Goal: Transaction & Acquisition: Purchase product/service

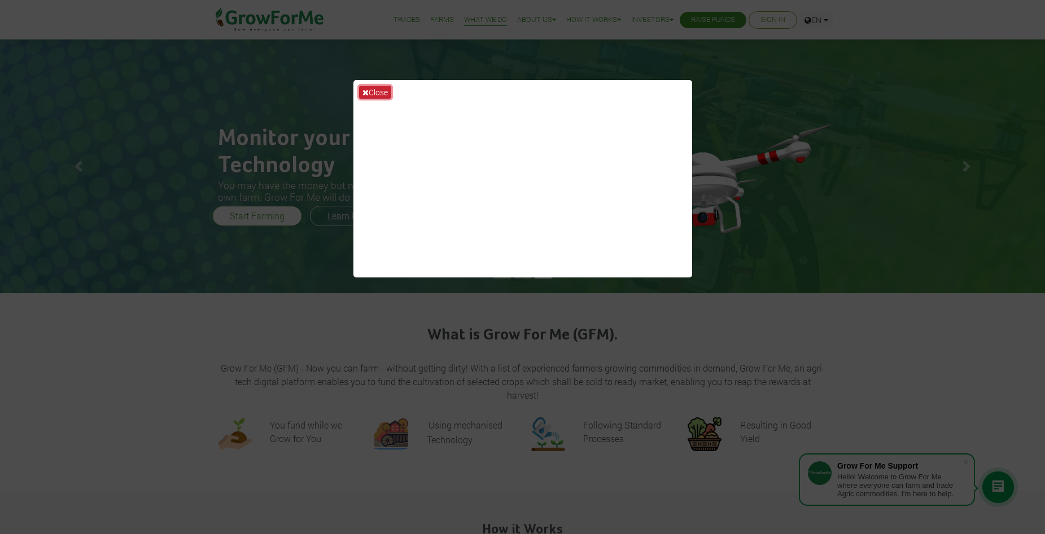
drag, startPoint x: 379, startPoint y: 89, endPoint x: 372, endPoint y: 101, distance: 13.9
click at [378, 89] on button "Close" at bounding box center [375, 92] width 32 height 13
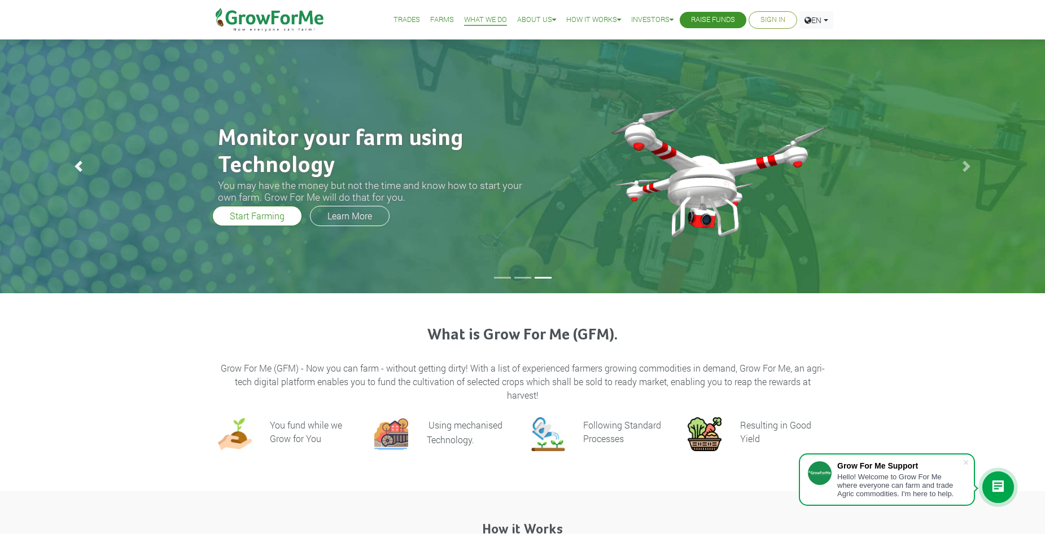
click at [75, 159] on link "Previous" at bounding box center [78, 167] width 157 height 254
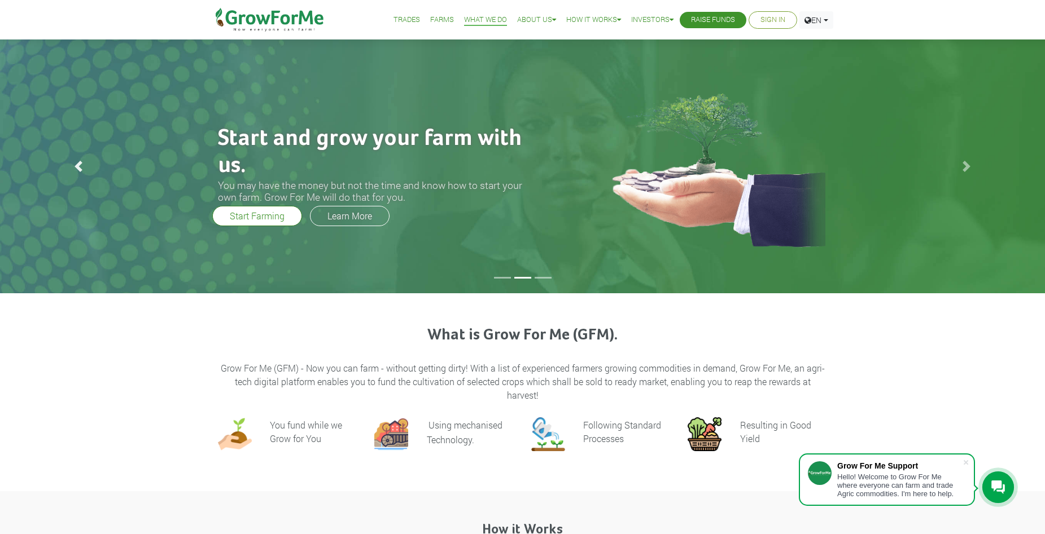
click at [76, 165] on span at bounding box center [78, 166] width 11 height 11
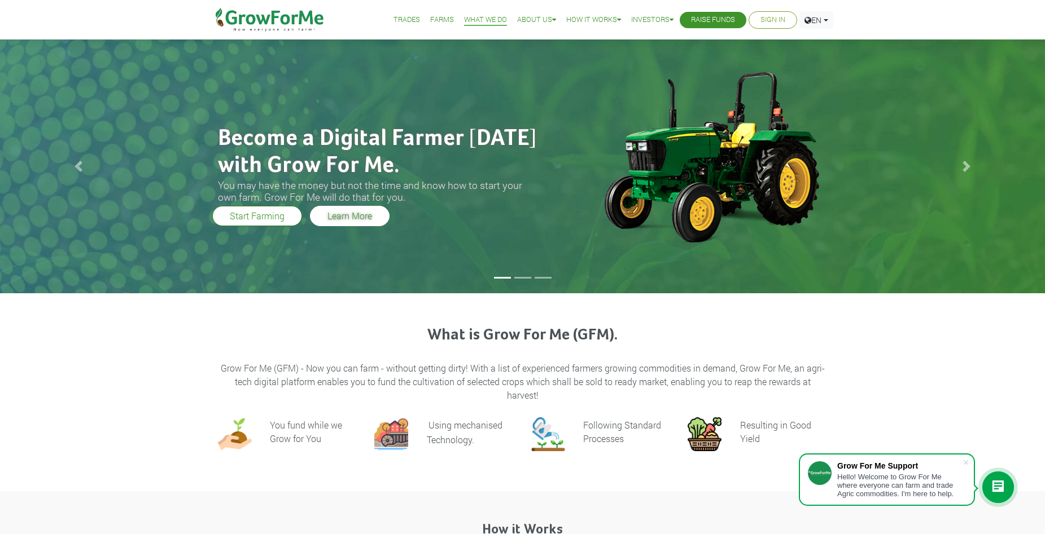
click at [337, 217] on link "Learn More" at bounding box center [350, 216] width 80 height 20
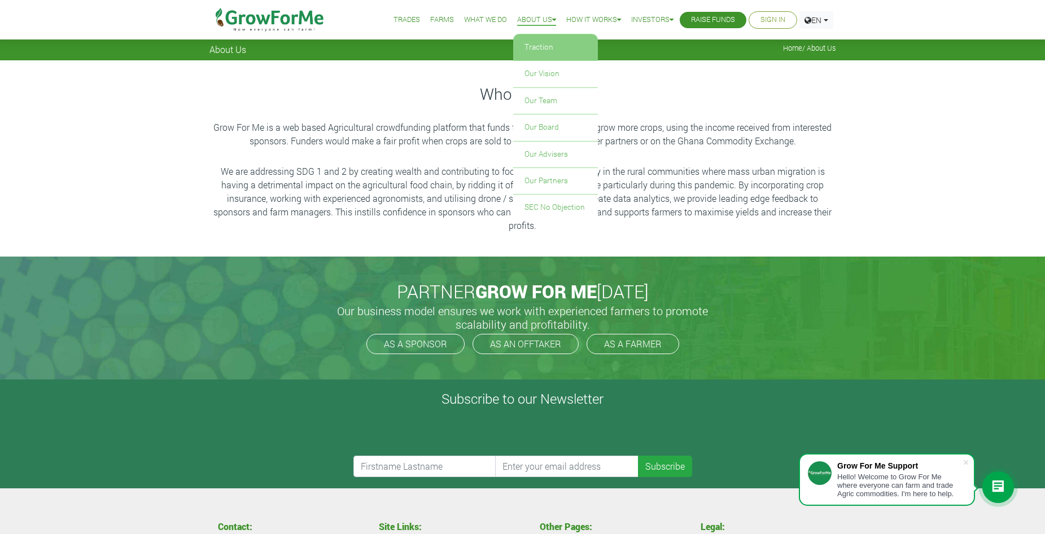
click at [525, 49] on link "Traction" at bounding box center [555, 47] width 85 height 26
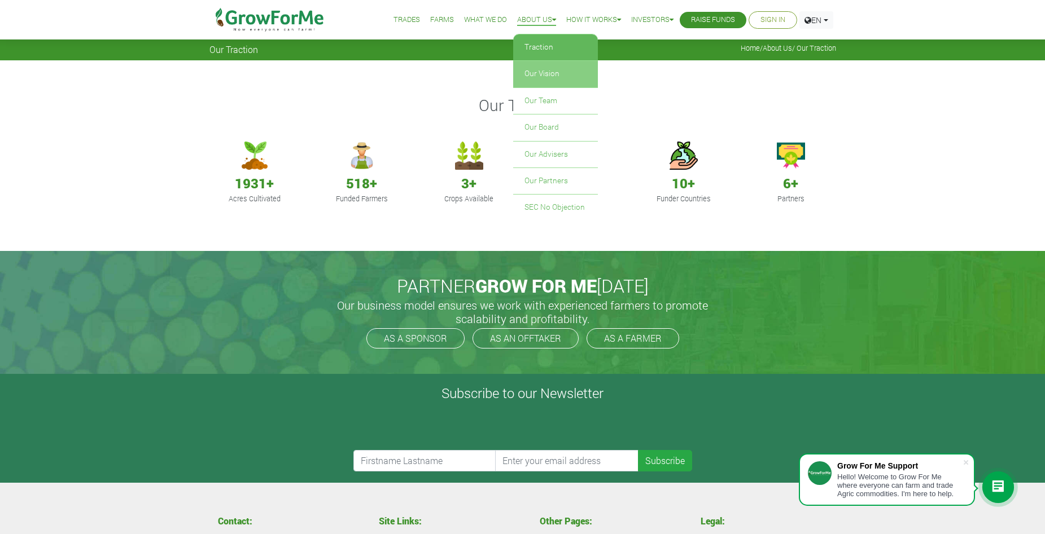
click at [536, 71] on link "Our Vision" at bounding box center [555, 74] width 85 height 26
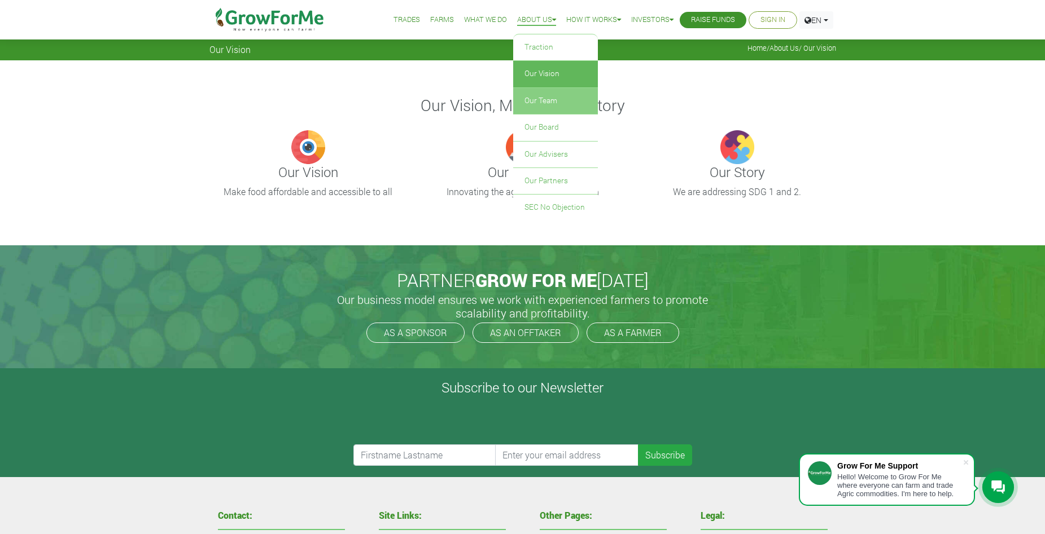
click at [532, 97] on link "Our Team" at bounding box center [555, 101] width 85 height 26
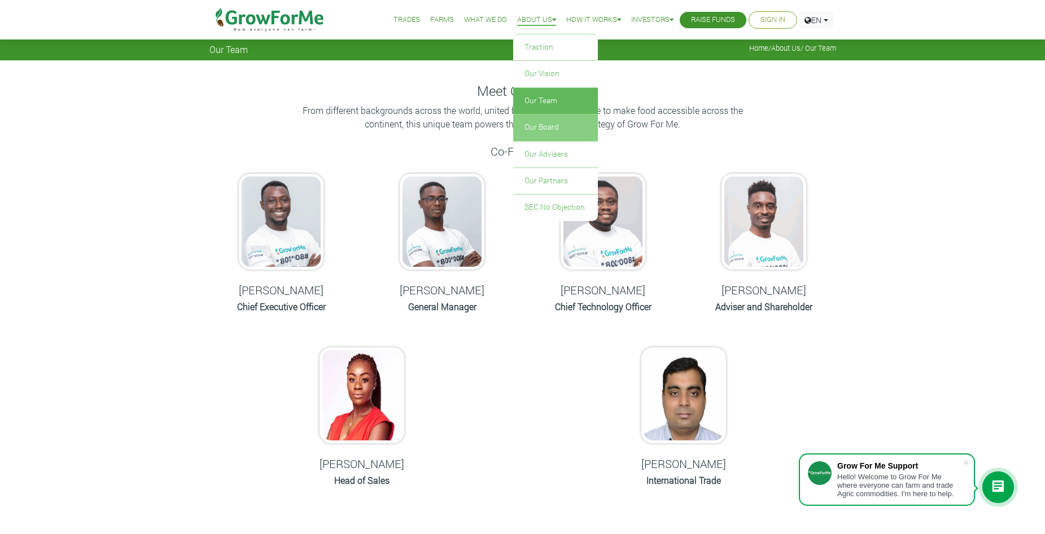
click at [526, 124] on link "Our Board" at bounding box center [555, 128] width 85 height 26
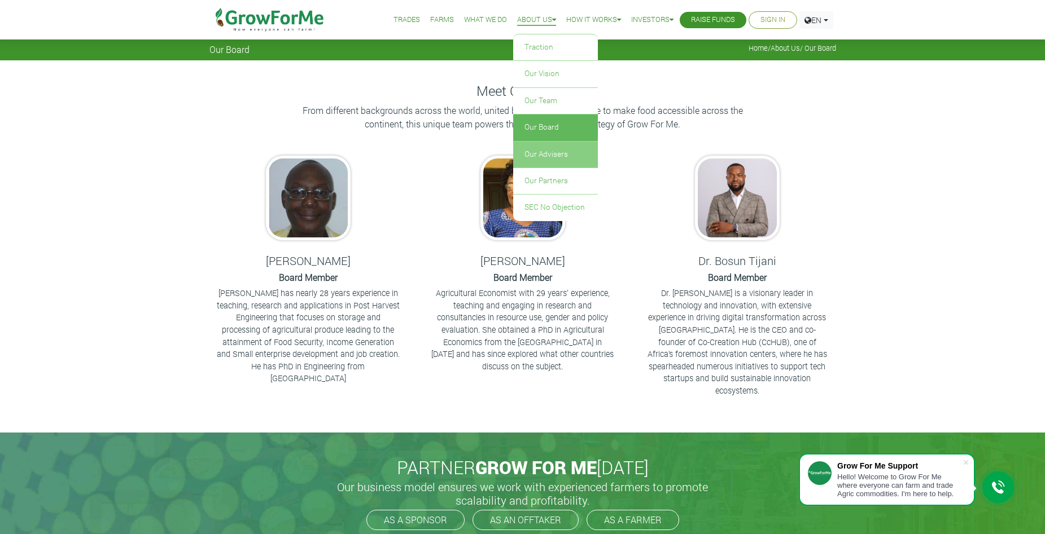
click at [541, 150] on link "Our Advisers" at bounding box center [555, 155] width 85 height 26
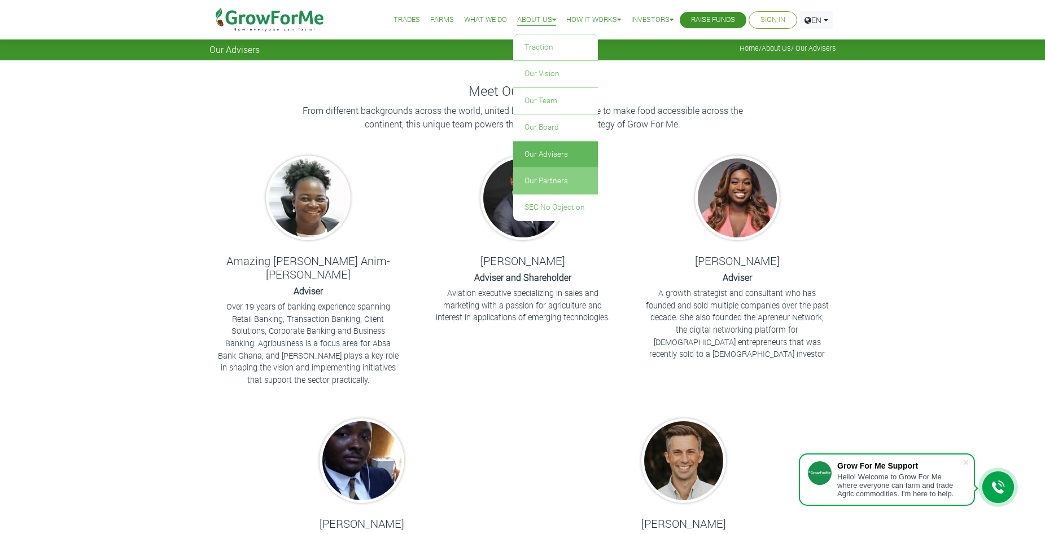
click at [533, 180] on link "Our Partners" at bounding box center [555, 181] width 85 height 26
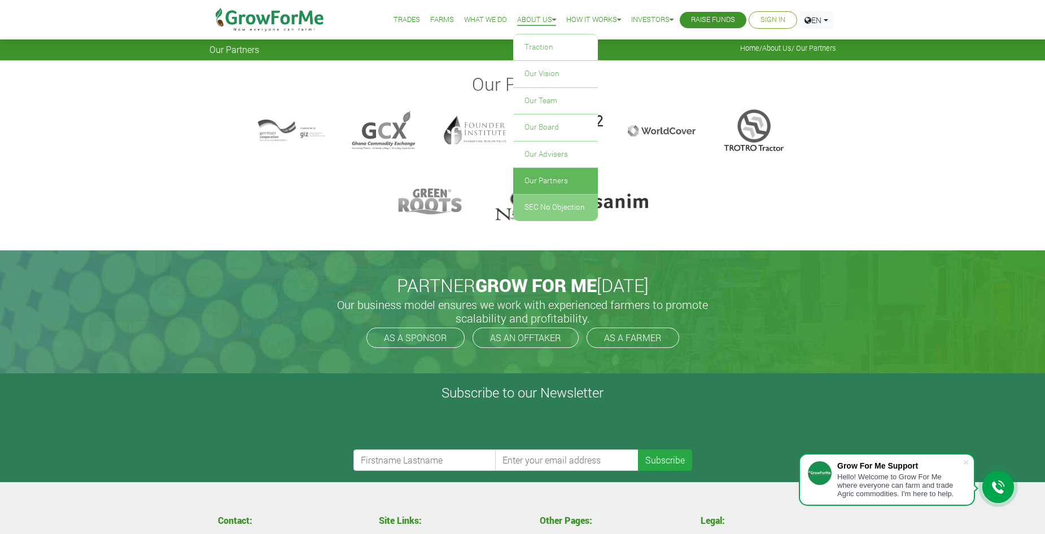
click at [543, 206] on link "SEC No Objection" at bounding box center [555, 208] width 85 height 26
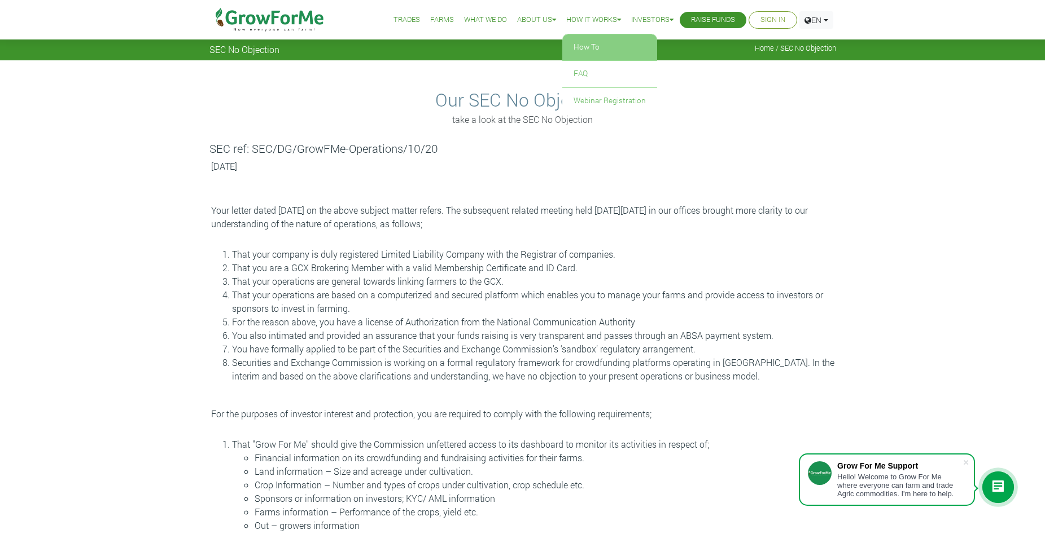
click at [582, 46] on link "How To" at bounding box center [609, 47] width 95 height 26
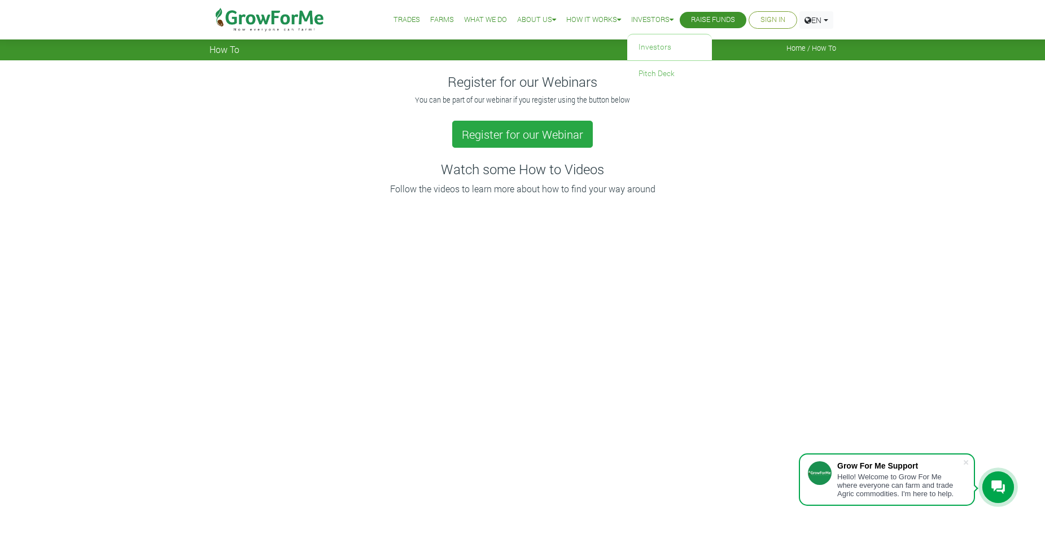
click at [662, 16] on link "Investors" at bounding box center [652, 20] width 42 height 12
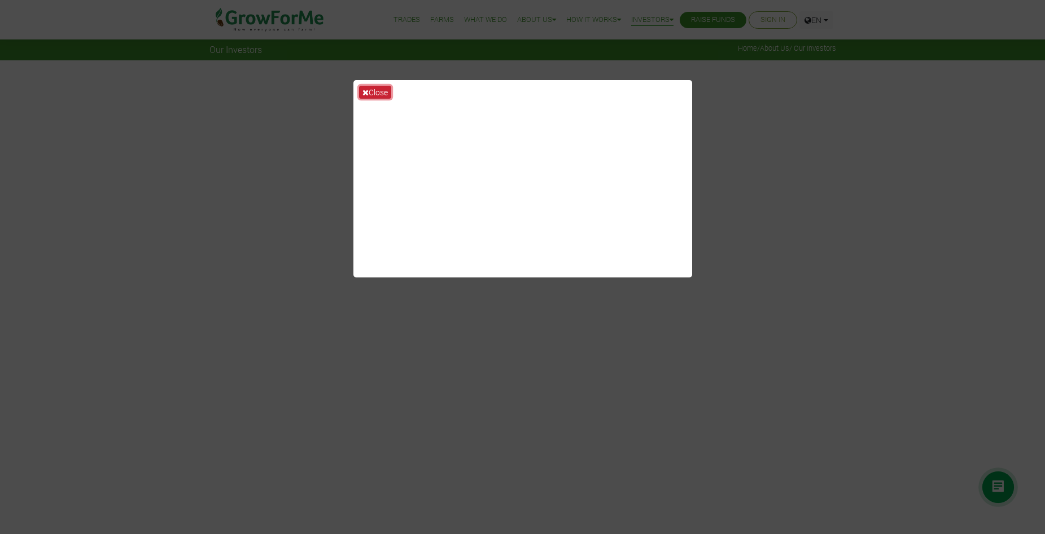
click at [379, 94] on button "Close" at bounding box center [375, 92] width 32 height 13
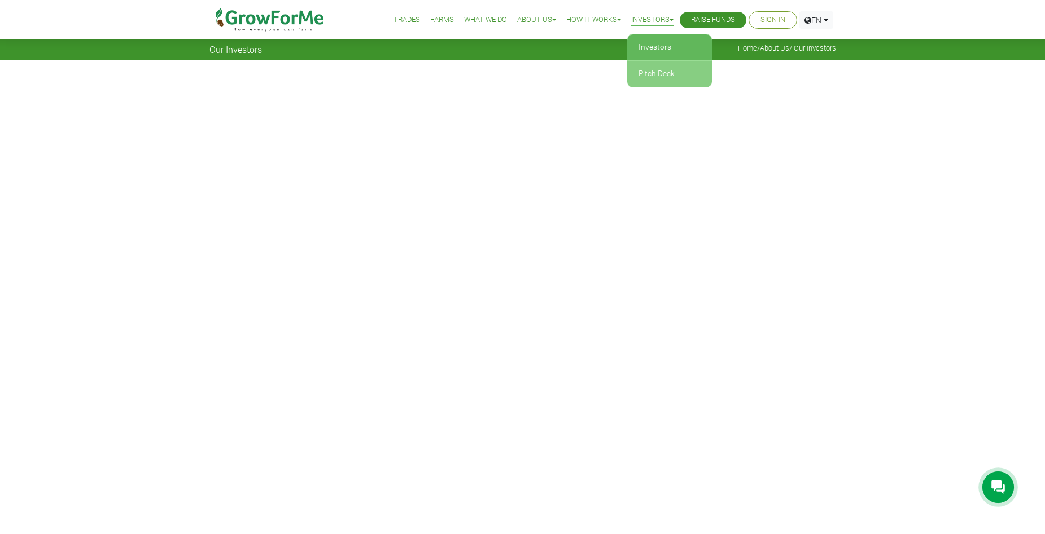
click at [649, 75] on link "Pitch Deck" at bounding box center [669, 74] width 85 height 26
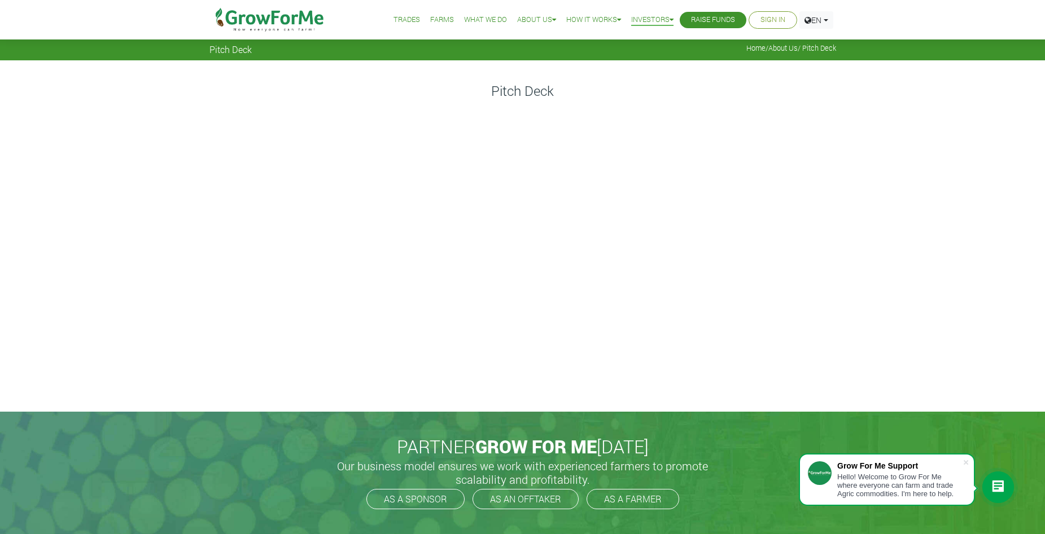
click at [402, 18] on link "Trades" at bounding box center [406, 20] width 27 height 12
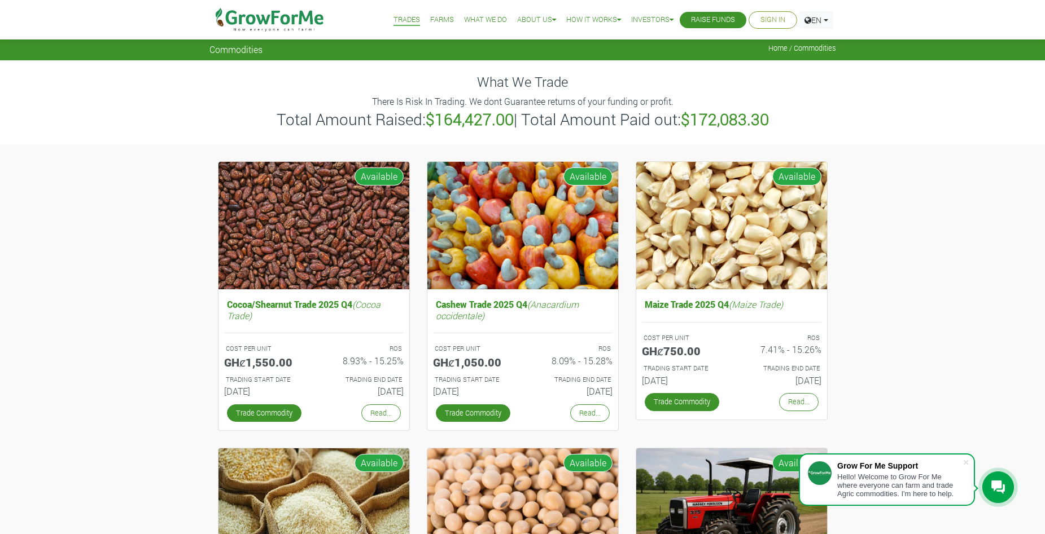
click at [430, 23] on link "Farms" at bounding box center [442, 20] width 24 height 12
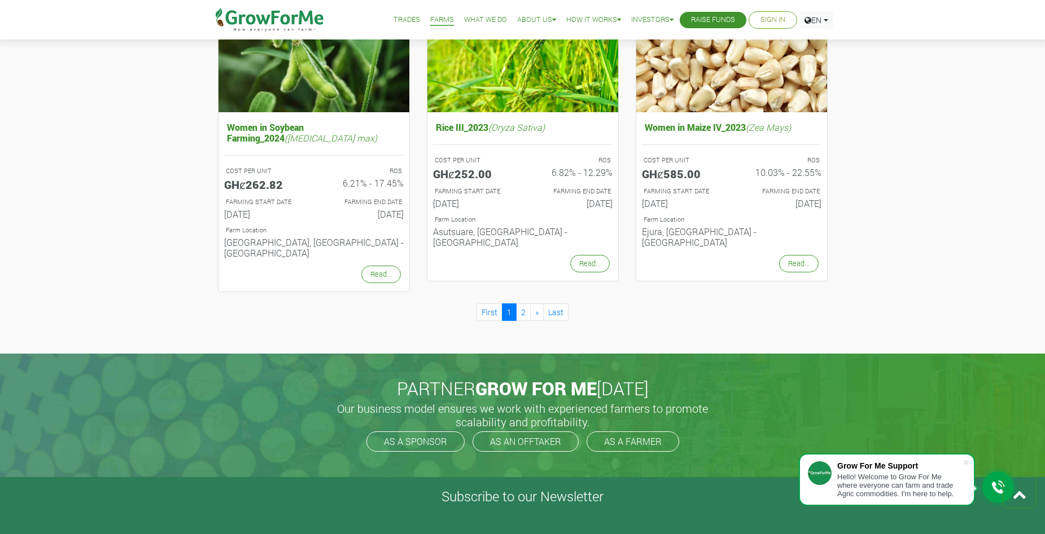
scroll to position [1242, 0]
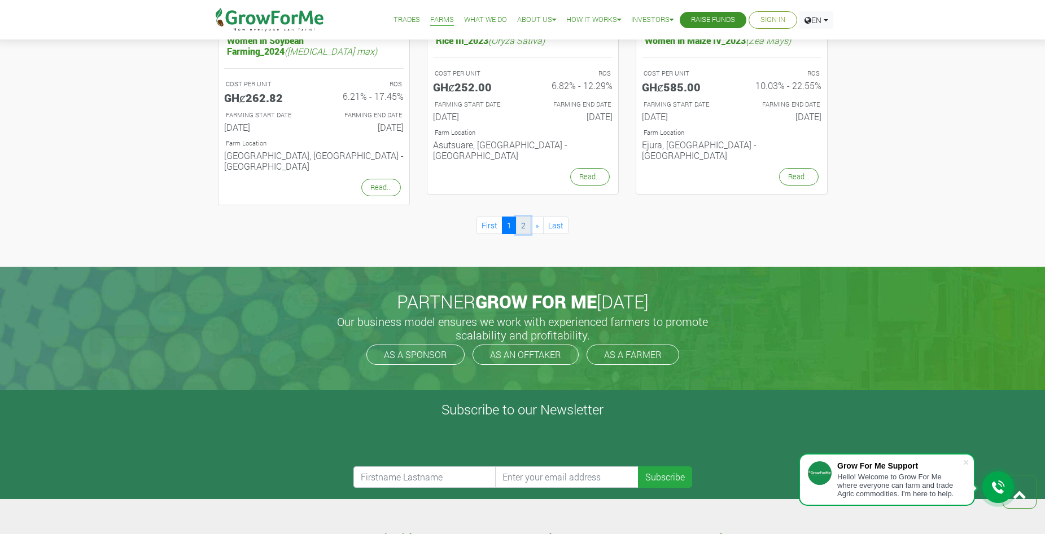
click at [525, 217] on link "2" at bounding box center [523, 225] width 15 height 17
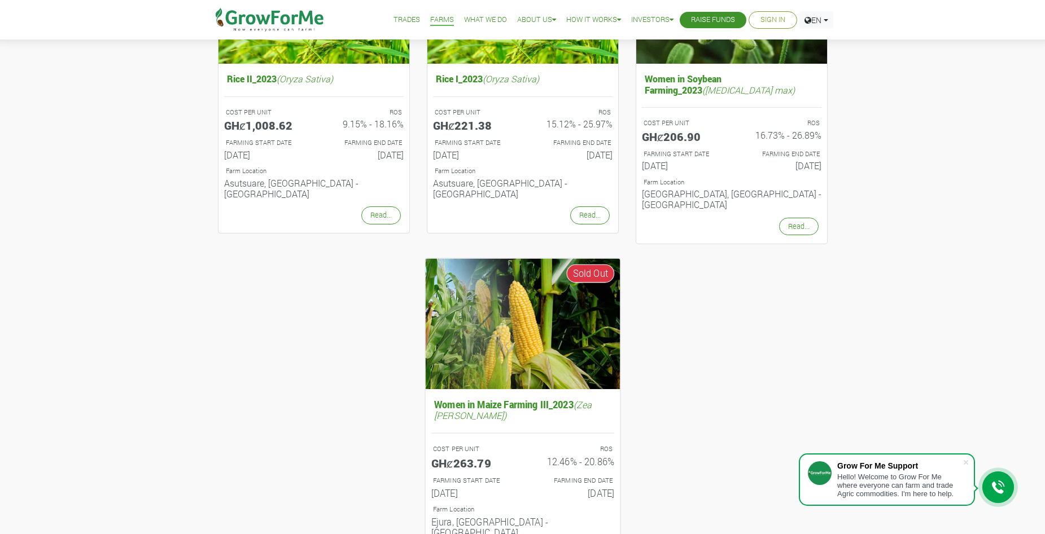
scroll to position [451, 0]
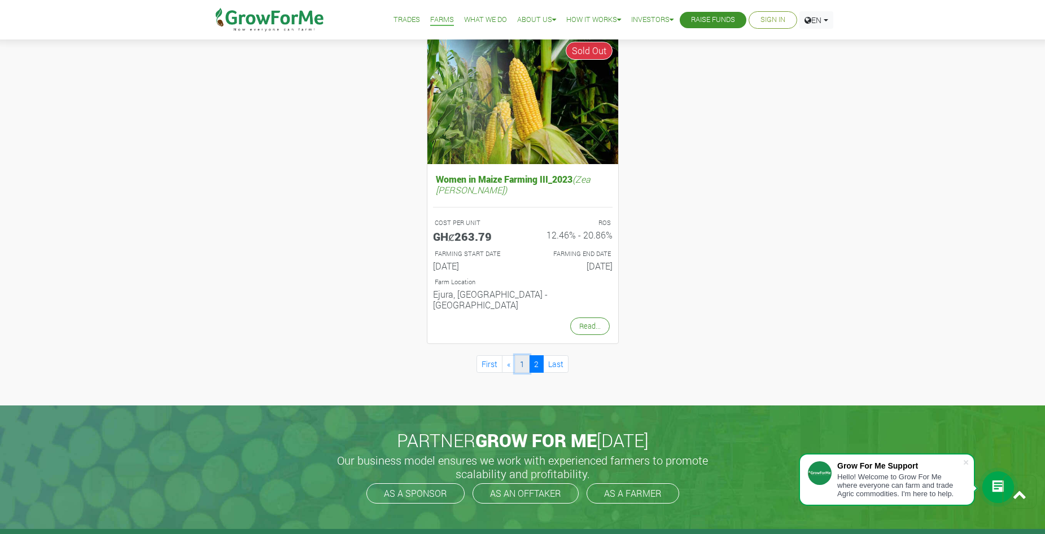
click at [524, 356] on link "1" at bounding box center [522, 364] width 15 height 17
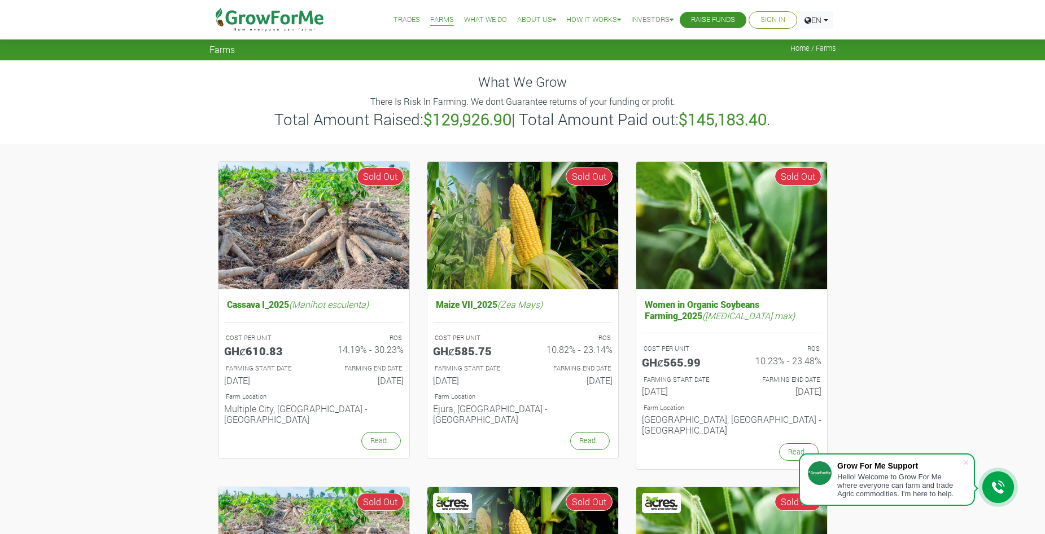
click at [393, 19] on link "Trades" at bounding box center [406, 20] width 27 height 12
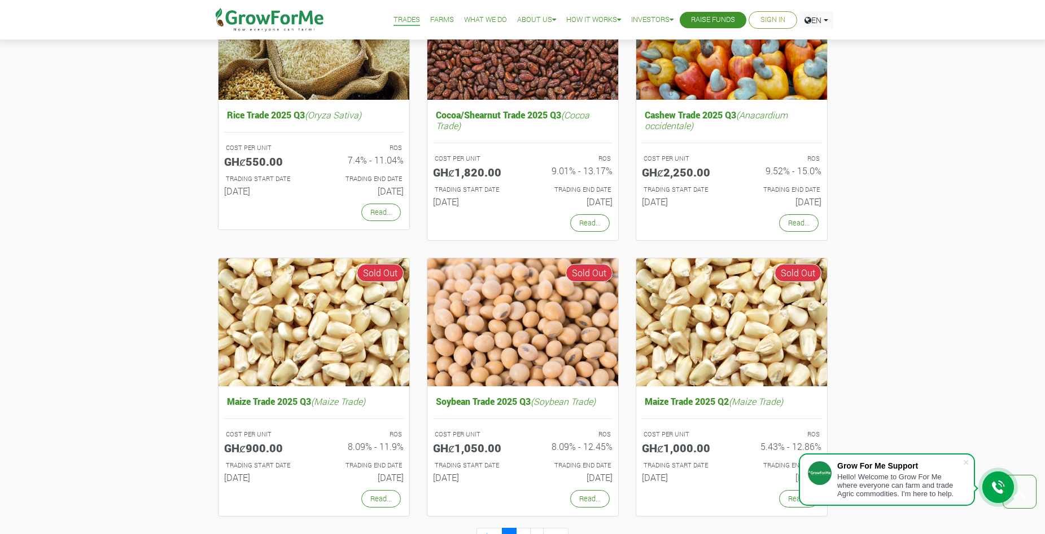
scroll to position [790, 0]
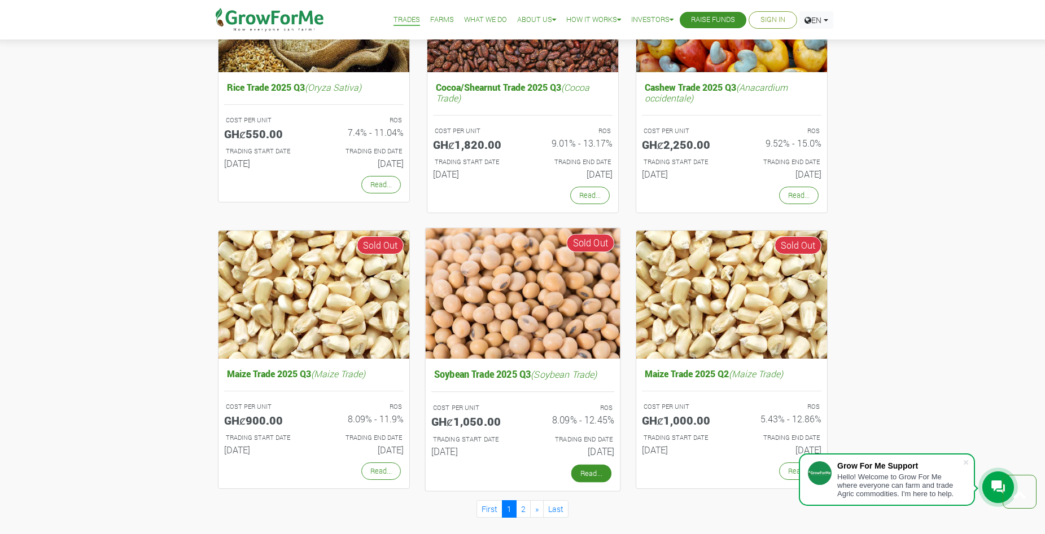
click at [590, 481] on link "Read..." at bounding box center [591, 474] width 40 height 18
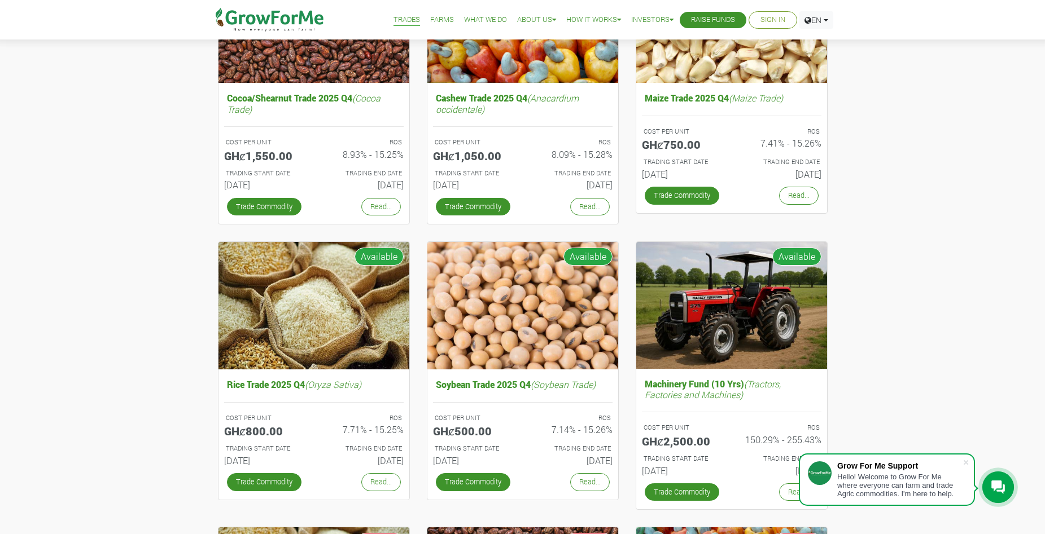
scroll to position [226, 0]
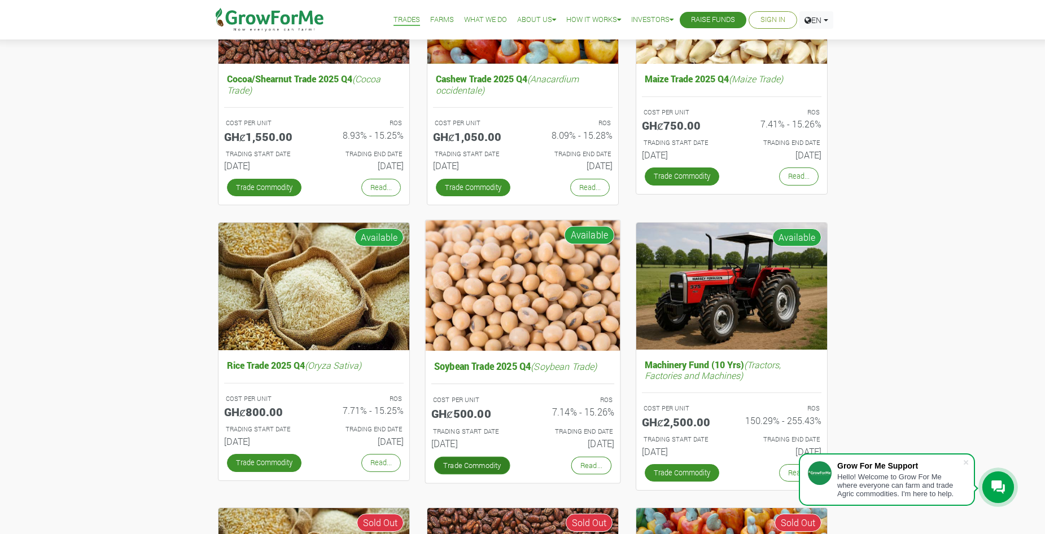
click at [467, 465] on link "Trade Commodity" at bounding box center [471, 466] width 76 height 18
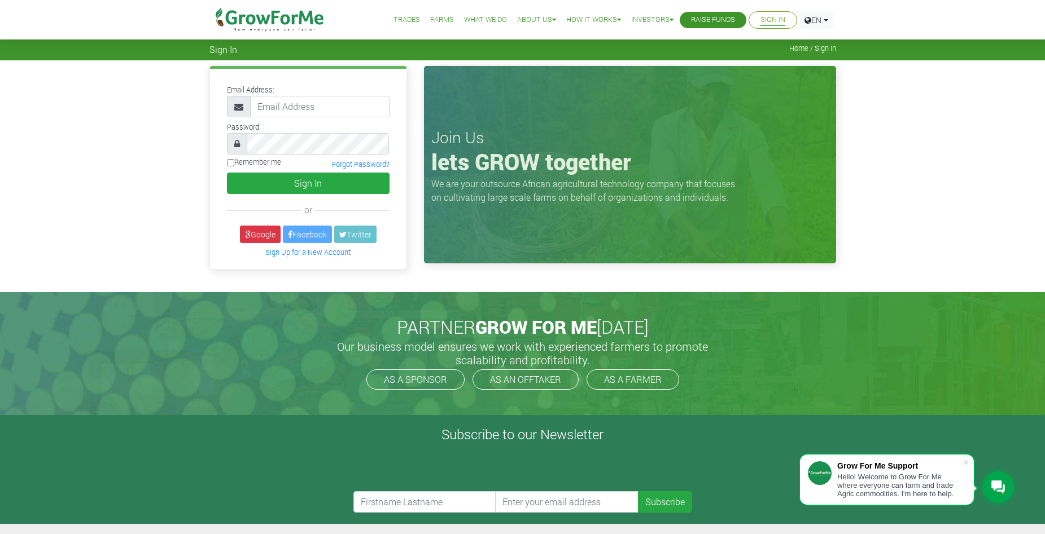
click at [431, 19] on link "Farms" at bounding box center [442, 20] width 24 height 12
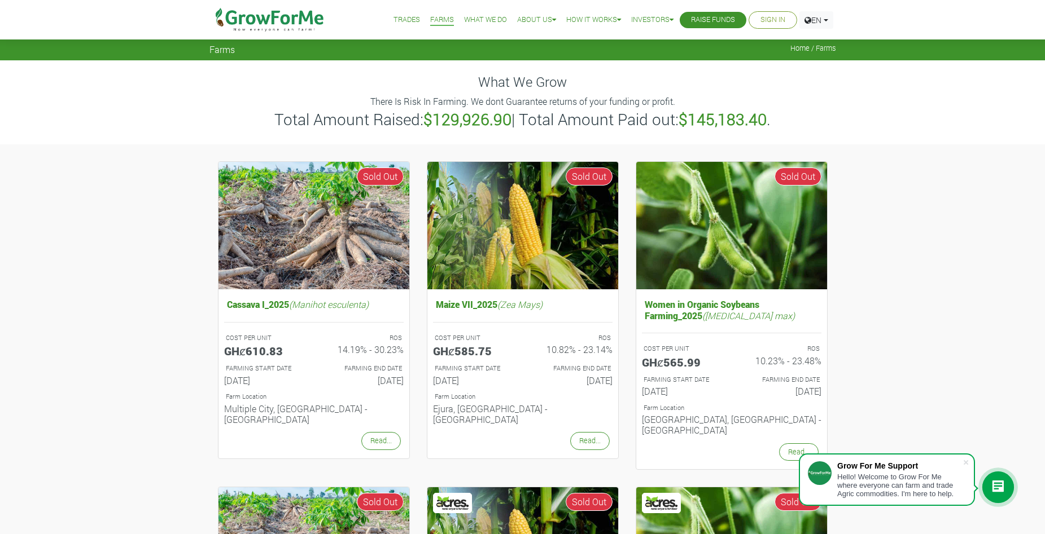
click at [725, 21] on link "Raise Funds" at bounding box center [713, 20] width 44 height 12
click at [648, 78] on link "Pitch Deck" at bounding box center [669, 74] width 85 height 26
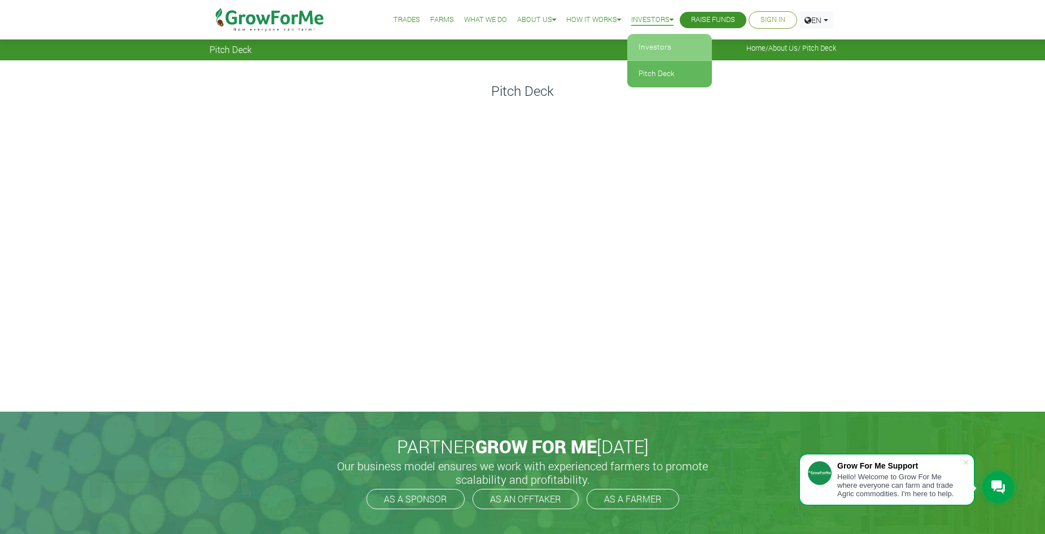
click at [640, 43] on link "Investors" at bounding box center [669, 47] width 85 height 26
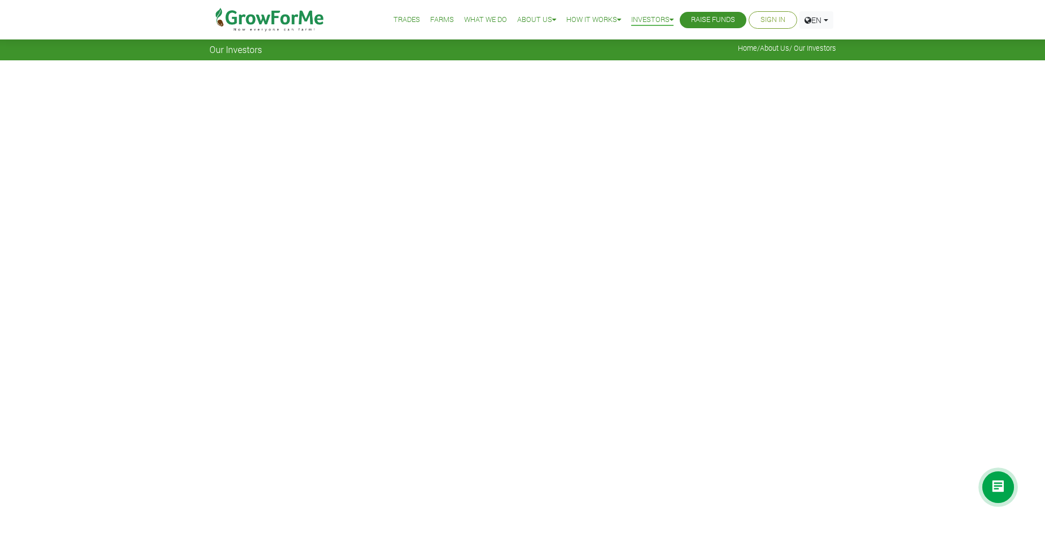
click at [399, 23] on link "Trades" at bounding box center [406, 20] width 27 height 12
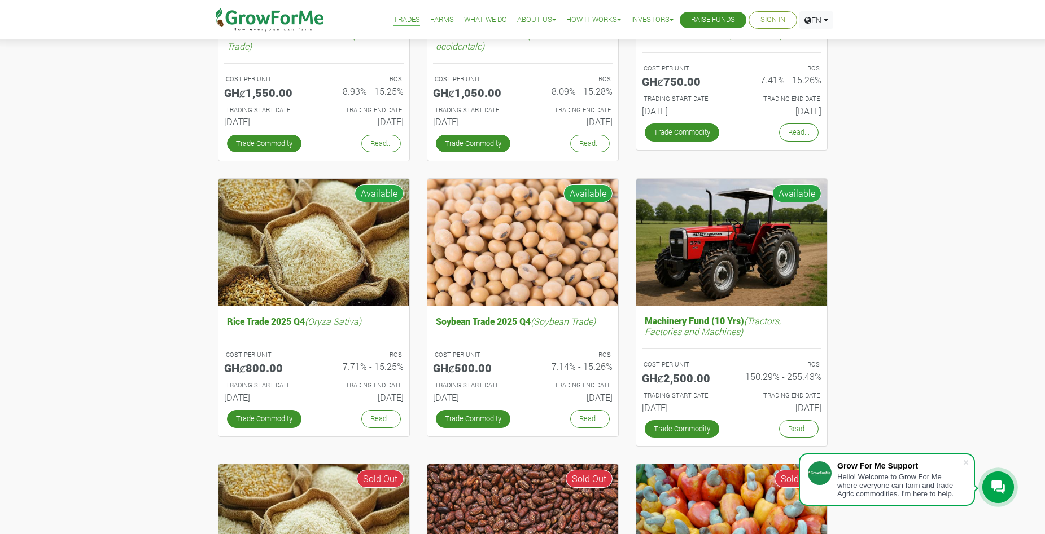
scroll to position [339, 0]
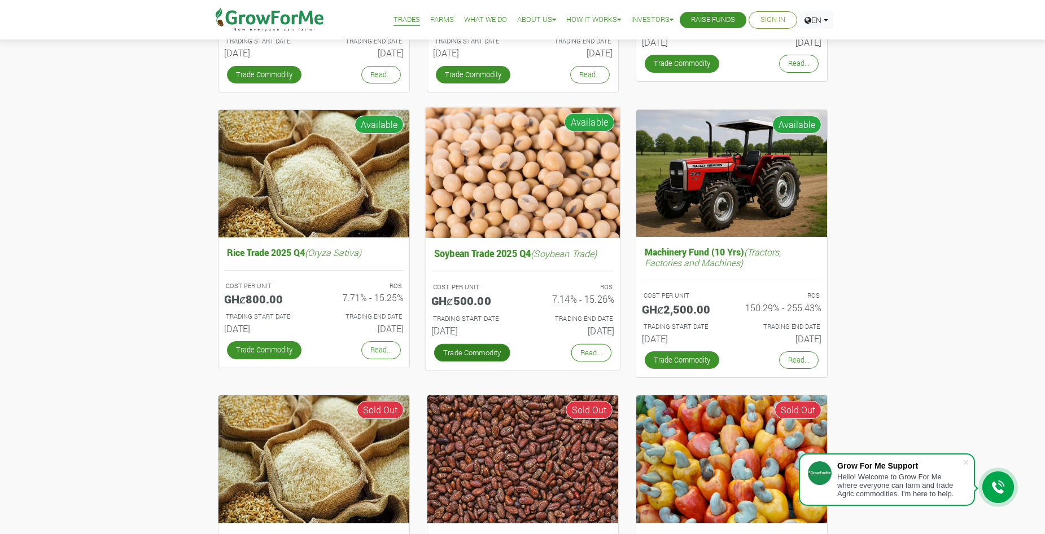
click at [472, 354] on link "Trade Commodity" at bounding box center [471, 353] width 76 height 18
